Goal: Find specific page/section: Find specific page/section

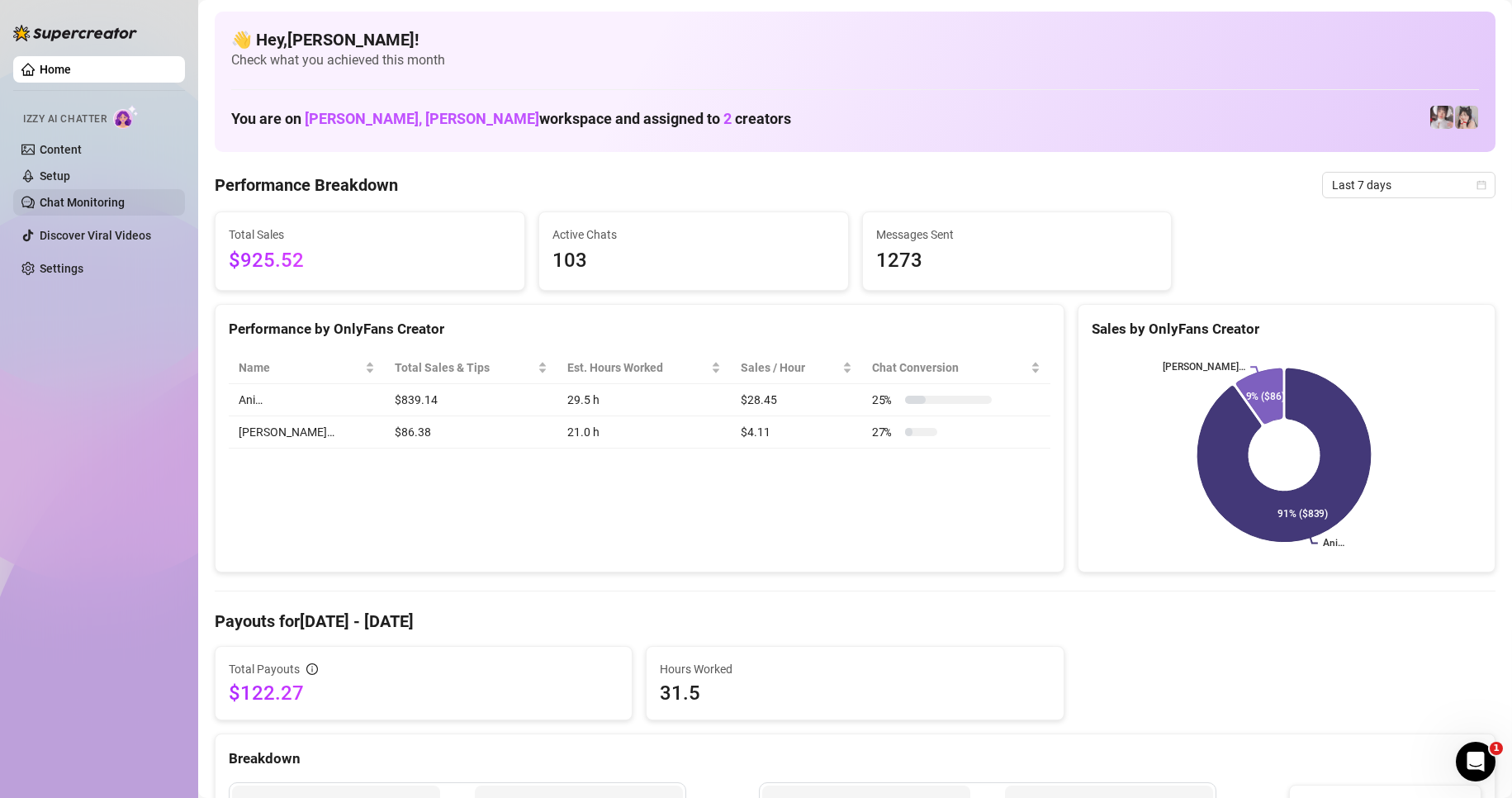
click at [98, 209] on link "Chat Monitoring" at bounding box center [83, 203] width 85 height 14
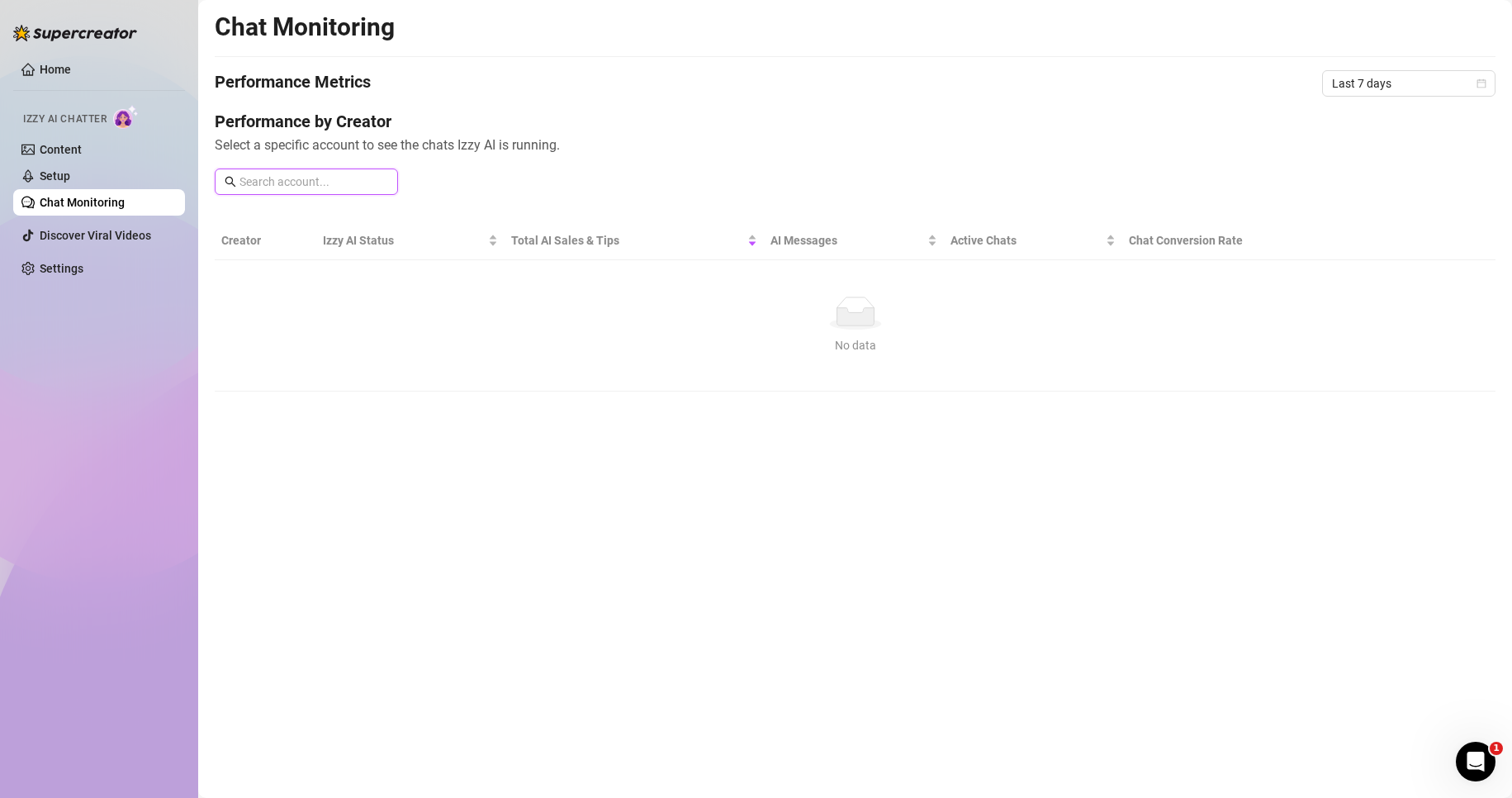
click at [316, 178] on input "text" at bounding box center [313, 181] width 149 height 18
click at [96, 229] on link "Discover Viral Videos" at bounding box center [95, 236] width 112 height 14
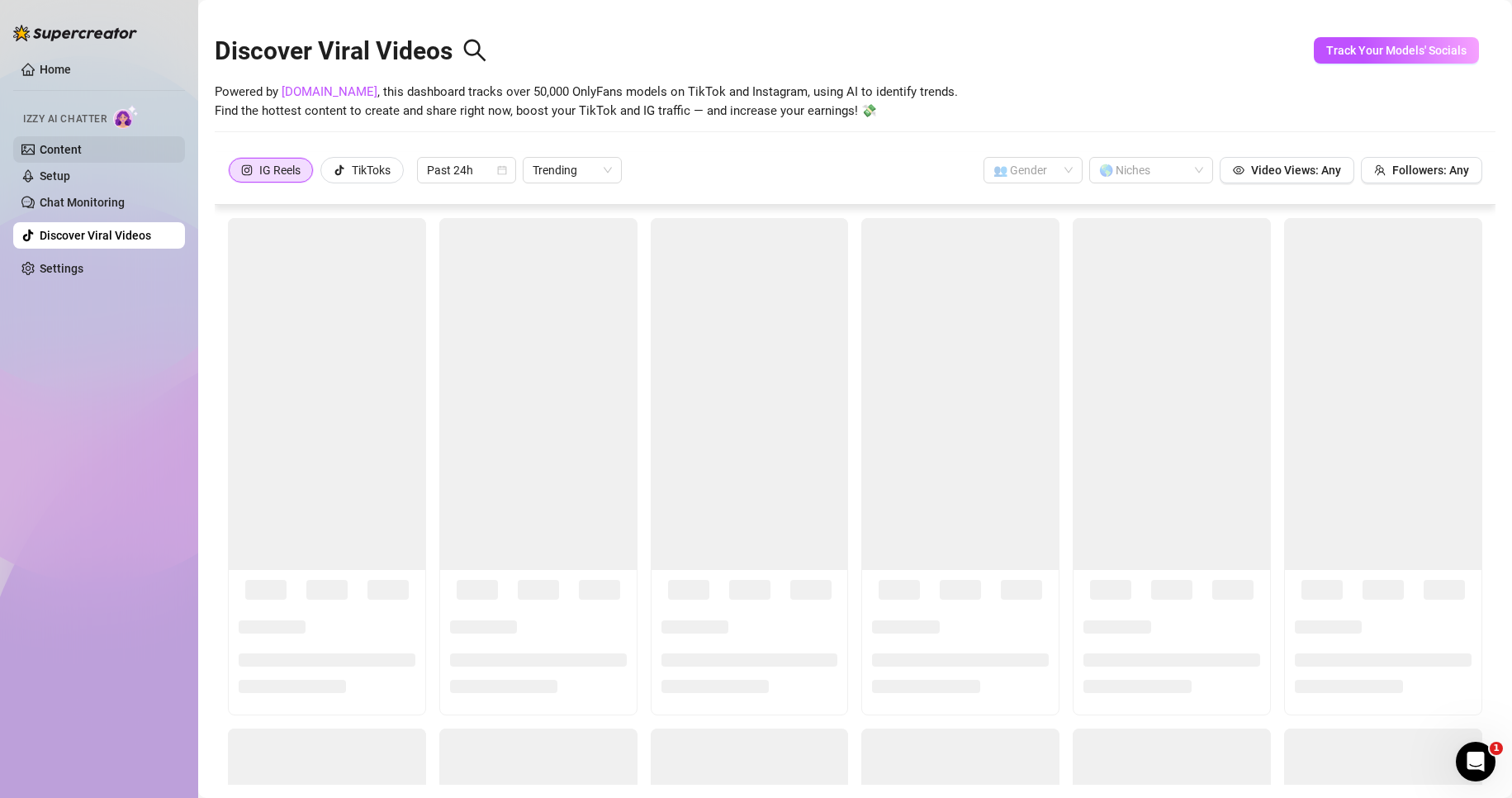
click at [69, 145] on link "Content" at bounding box center [60, 150] width 42 height 14
